Goal: Download file/media

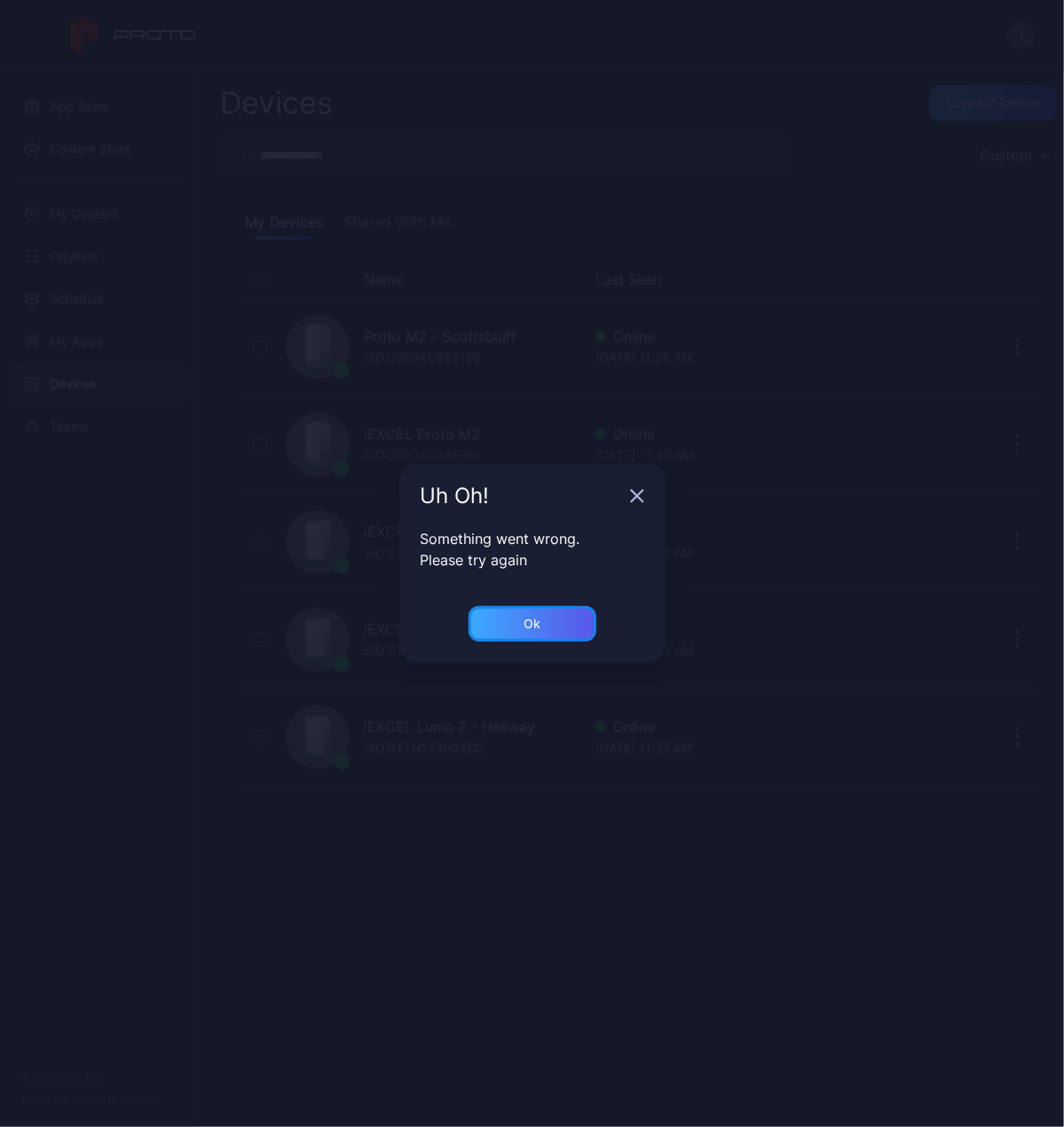
click at [544, 612] on div "Ok" at bounding box center [532, 623] width 127 height 35
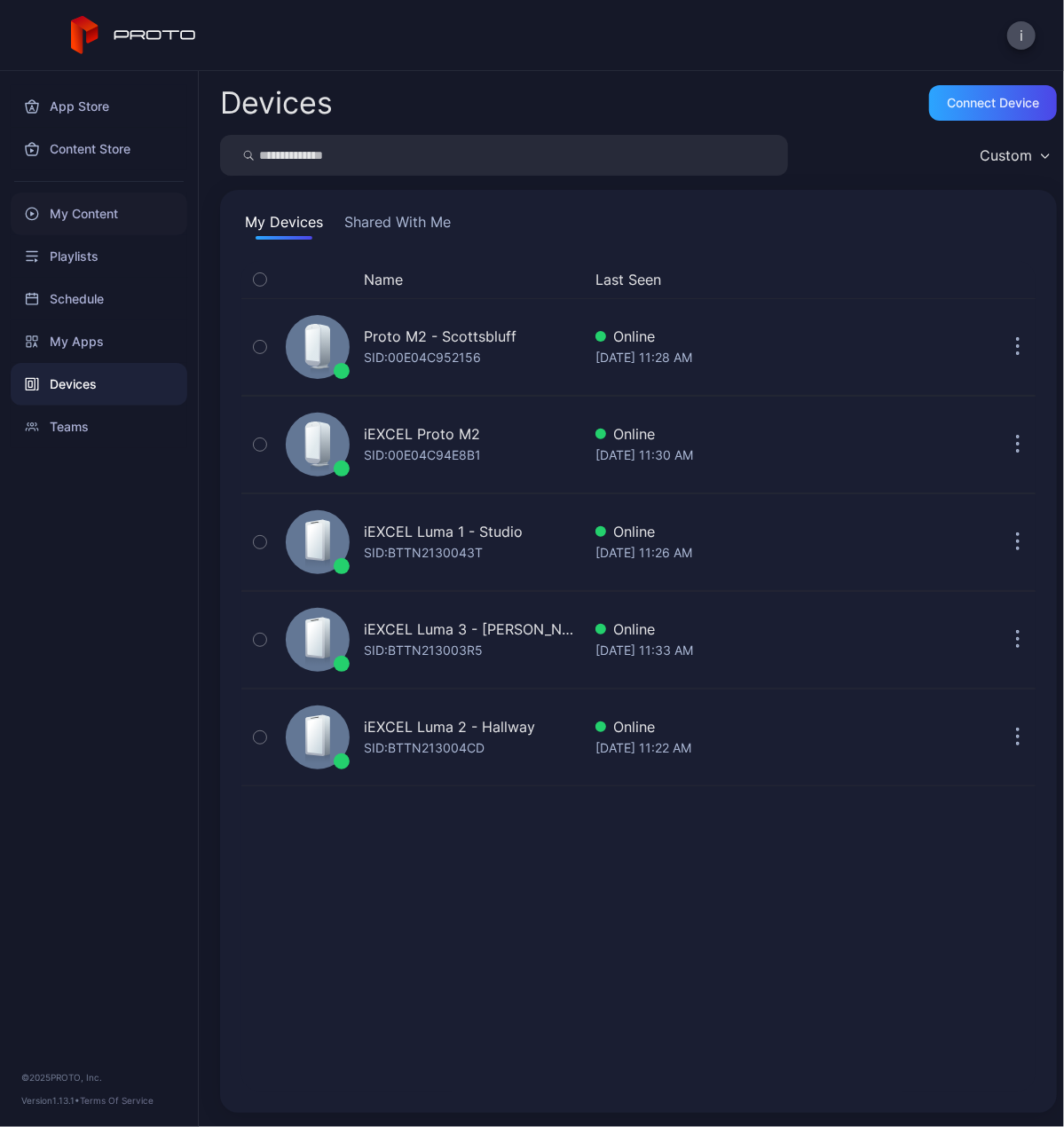
click at [92, 212] on div "My Content" at bounding box center [99, 214] width 176 height 42
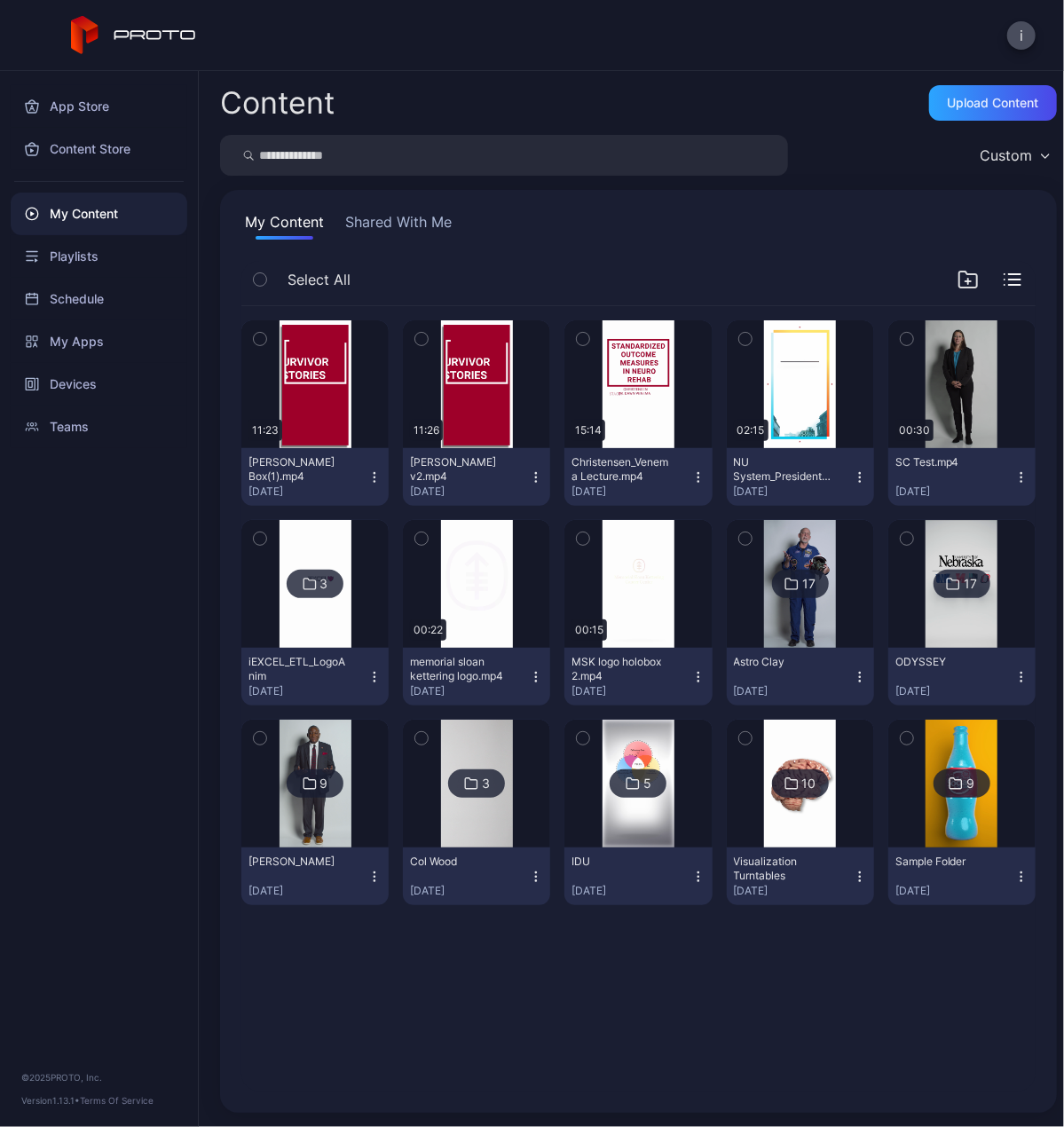
click at [778, 808] on img at bounding box center [799, 783] width 72 height 127
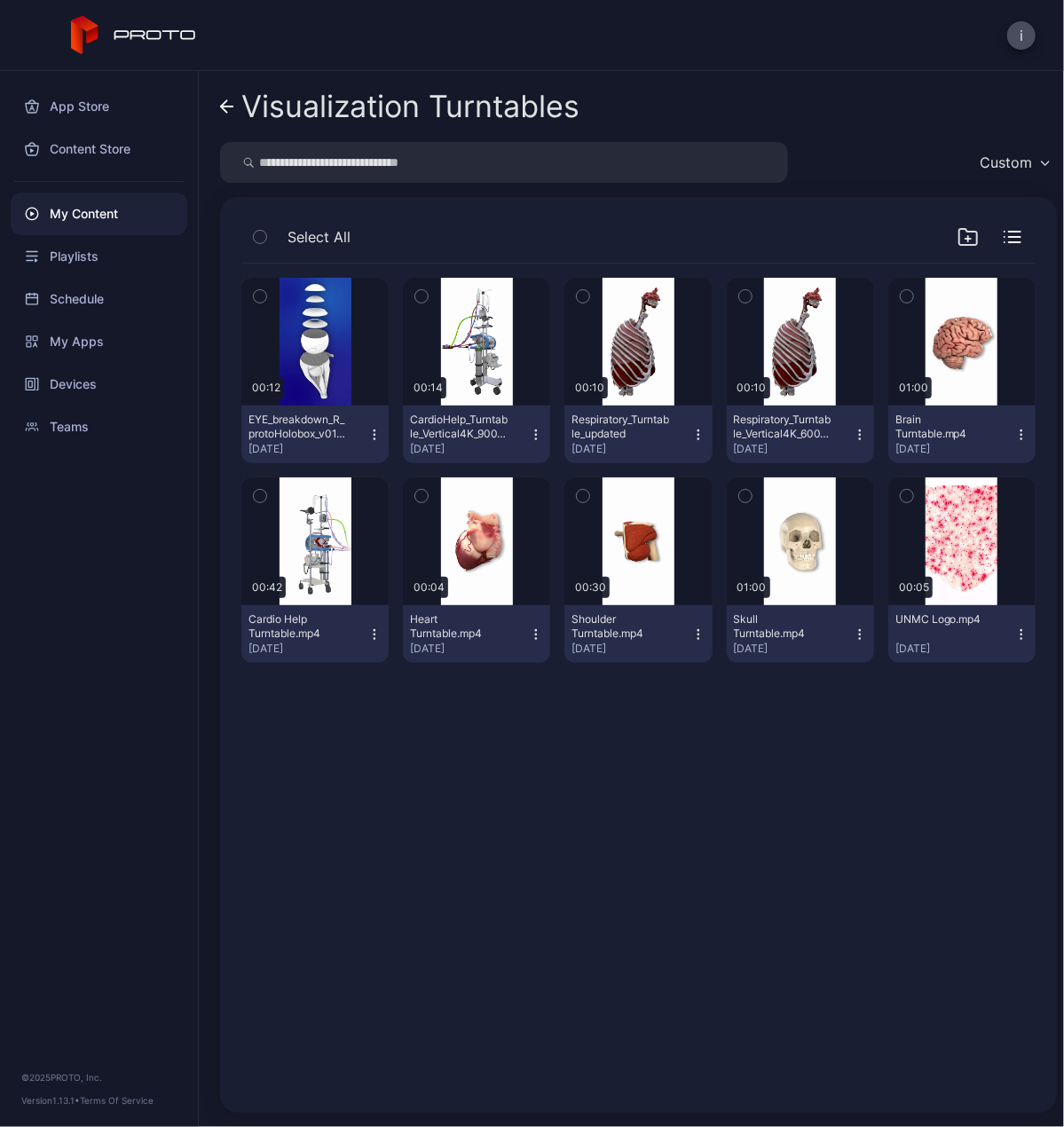
click at [367, 437] on icon "button" at bounding box center [374, 434] width 14 height 14
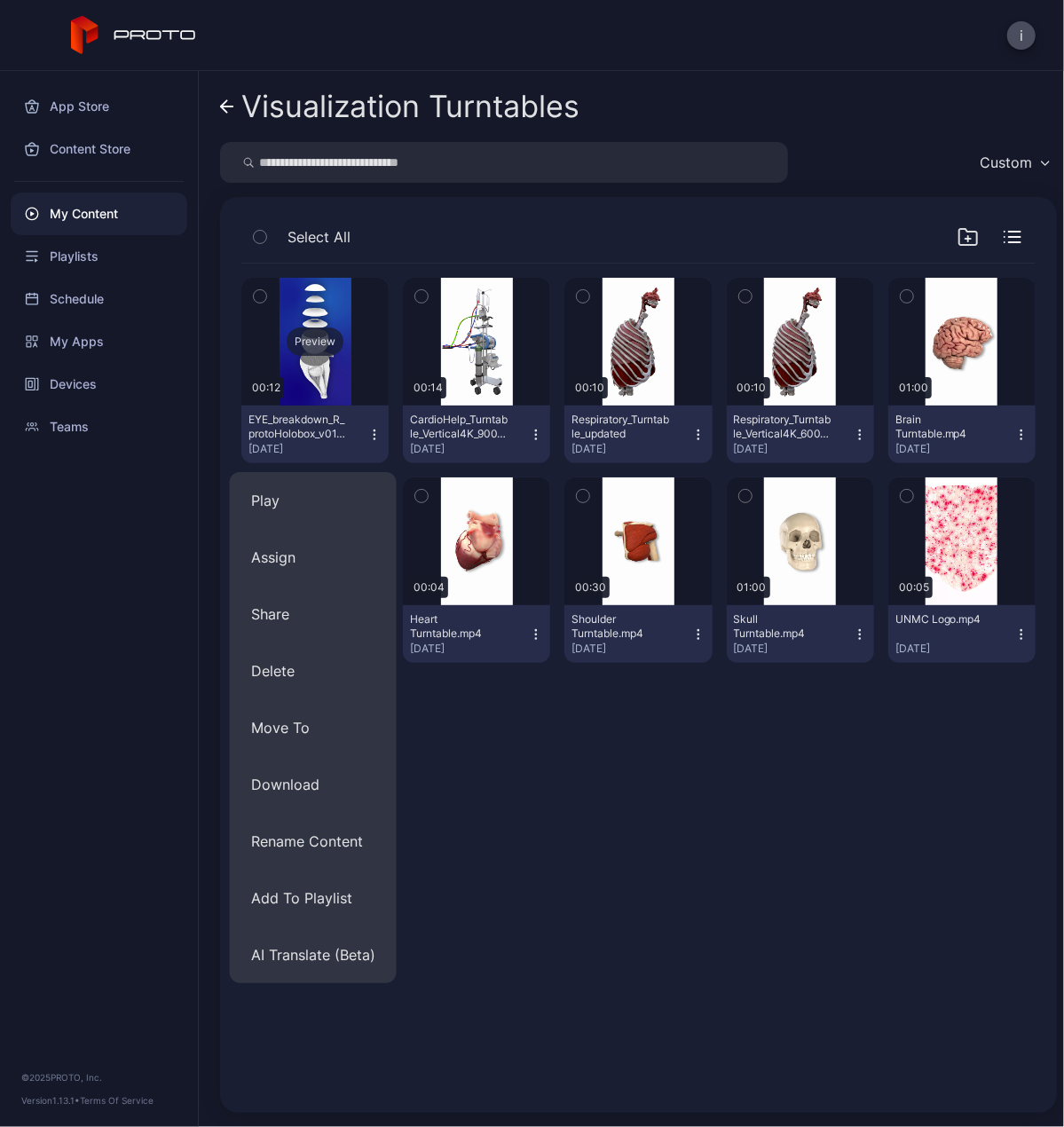
click at [327, 329] on div "Preview" at bounding box center [314, 342] width 57 height 29
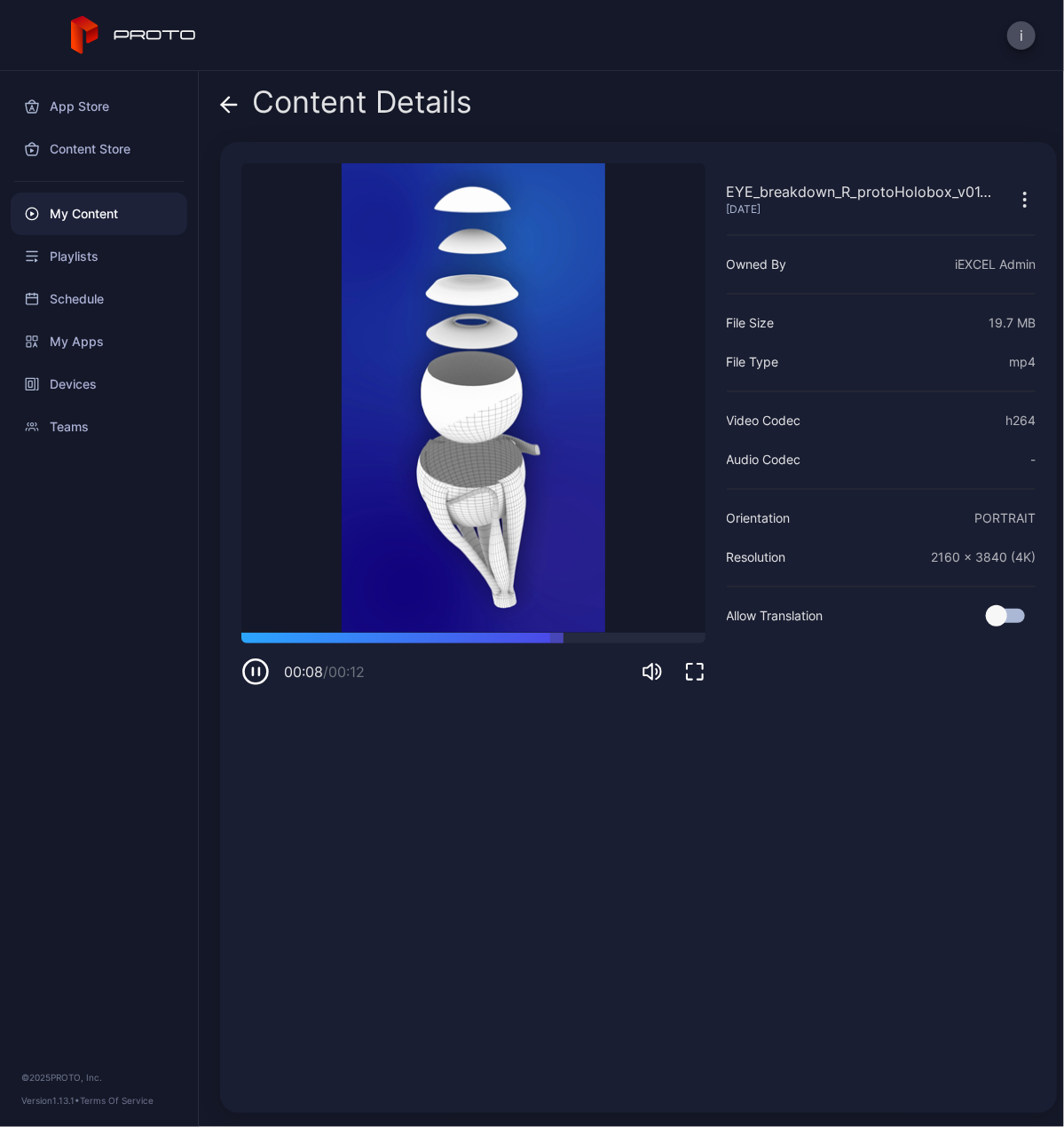
click at [1014, 196] on icon "button" at bounding box center [1025, 199] width 21 height 21
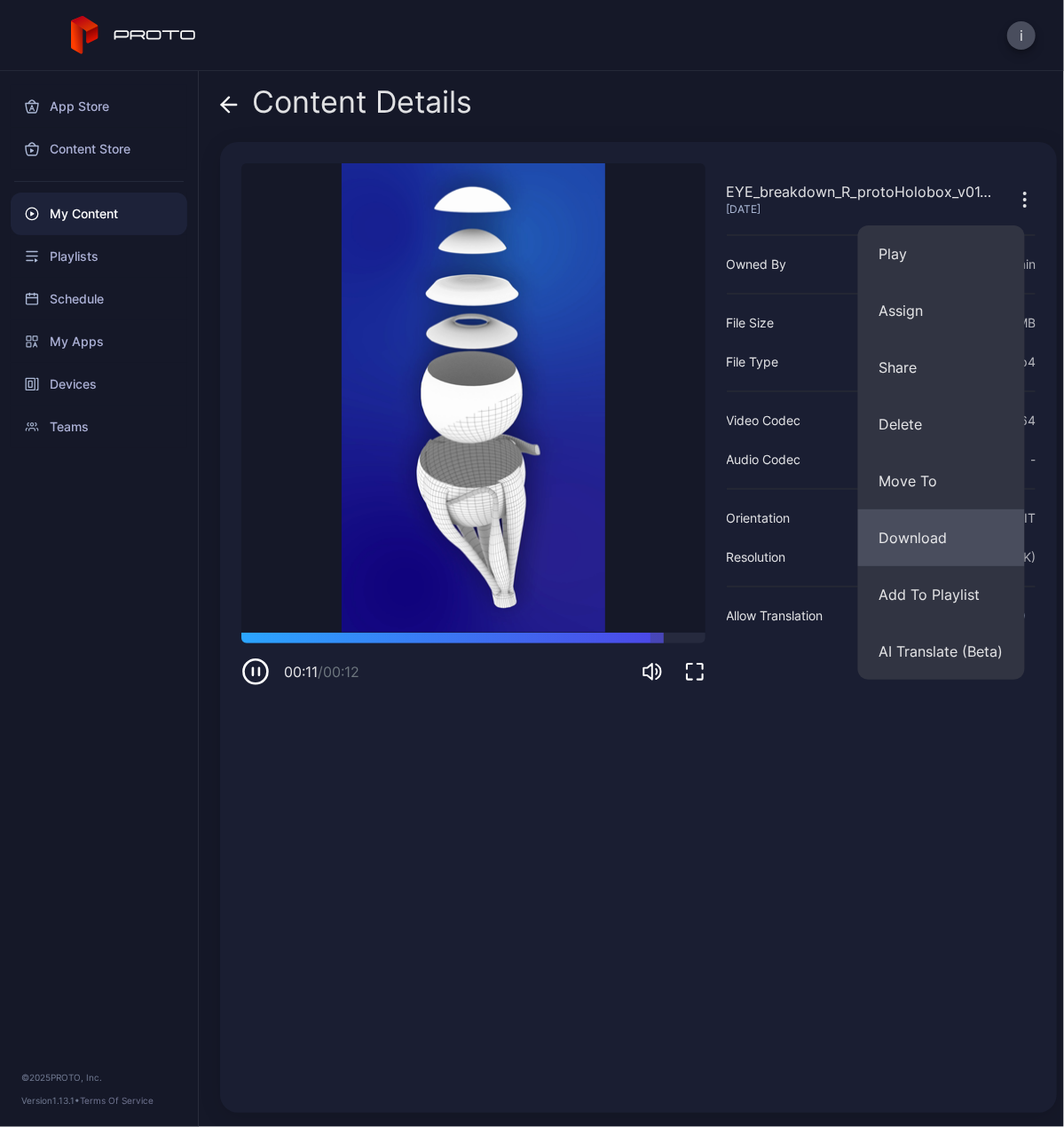
click at [927, 536] on button "Download" at bounding box center [941, 537] width 167 height 57
